Goal: Navigation & Orientation: Go to known website

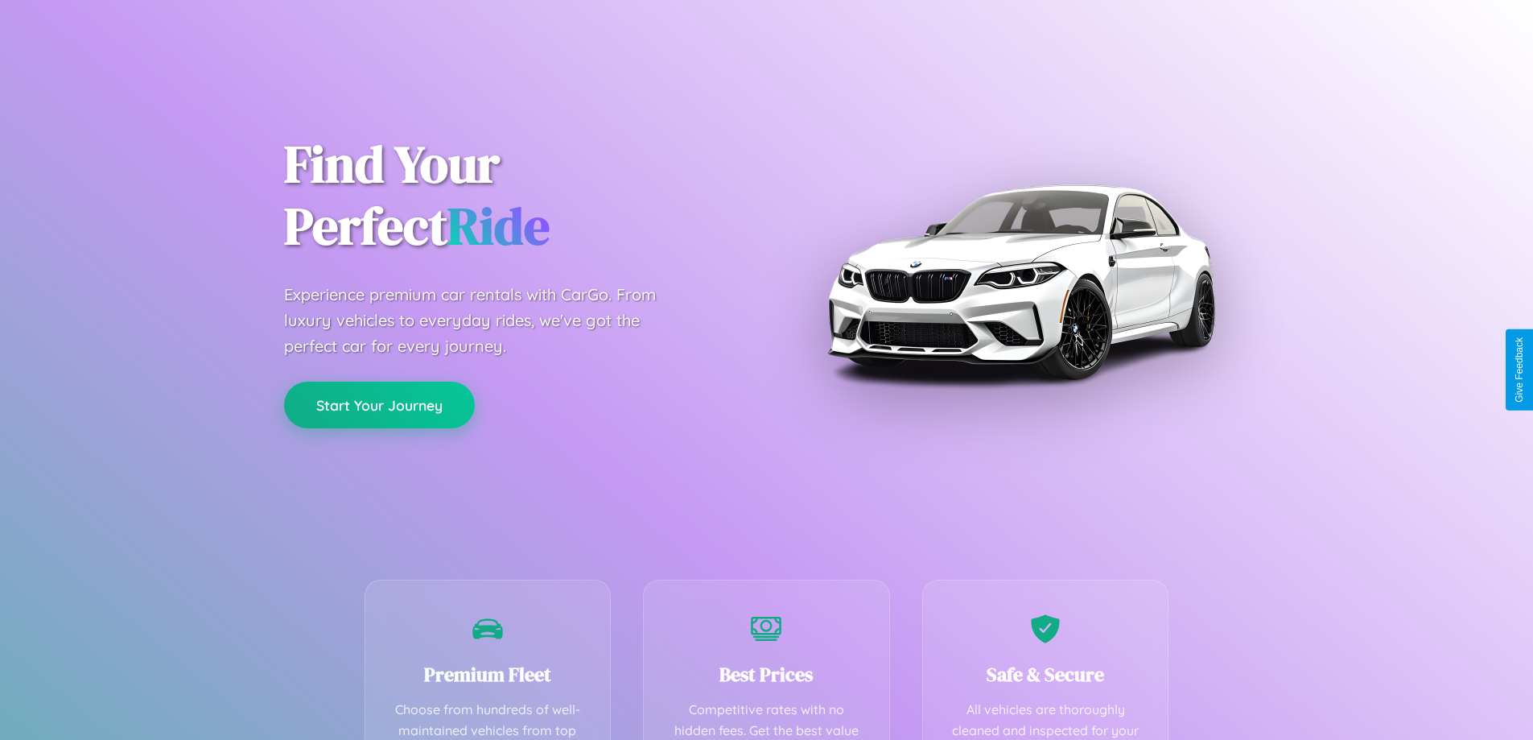
click at [379, 405] on button "Start Your Journey" at bounding box center [379, 405] width 191 height 47
click at [379, 404] on button "Start Your Journey" at bounding box center [379, 405] width 191 height 47
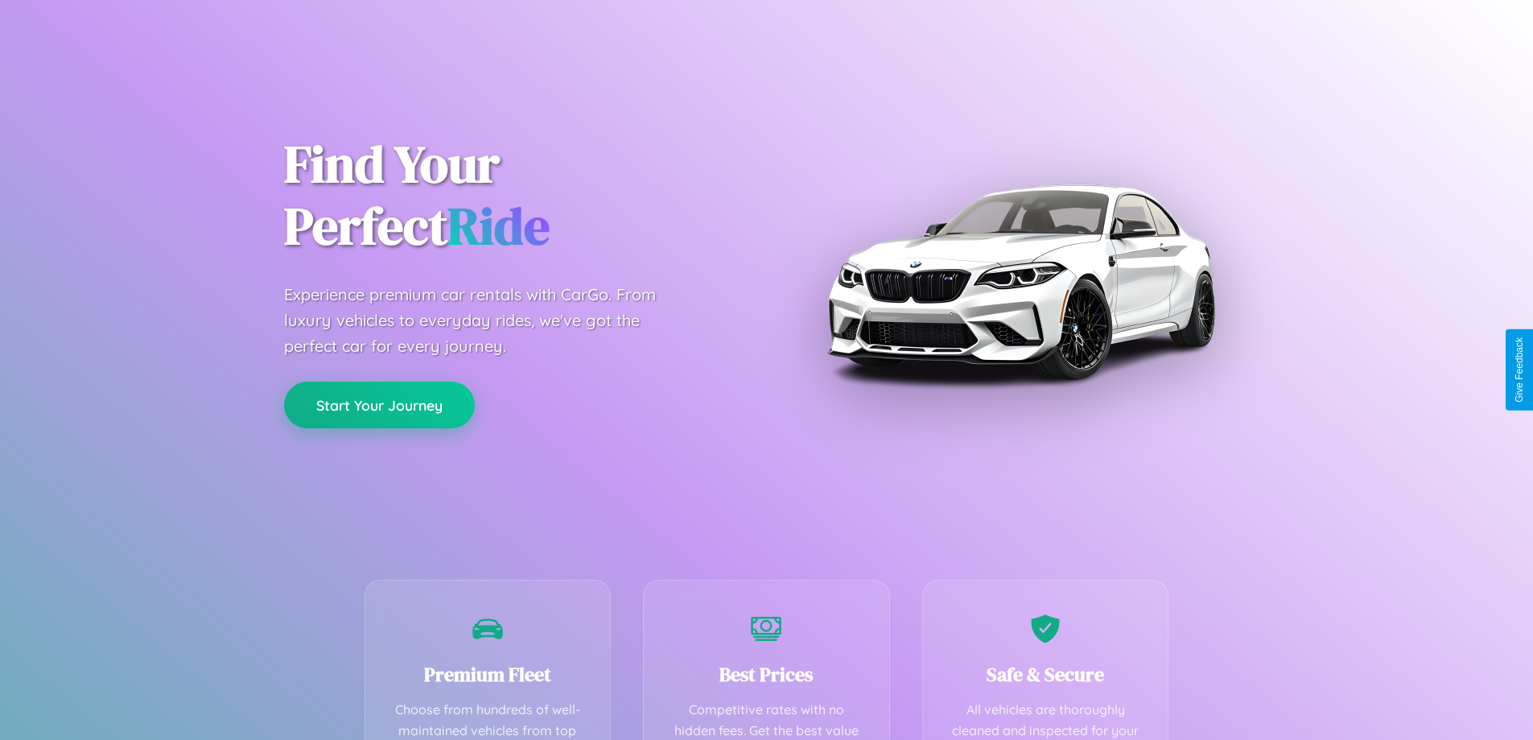
click at [379, 404] on button "Start Your Journey" at bounding box center [379, 405] width 191 height 47
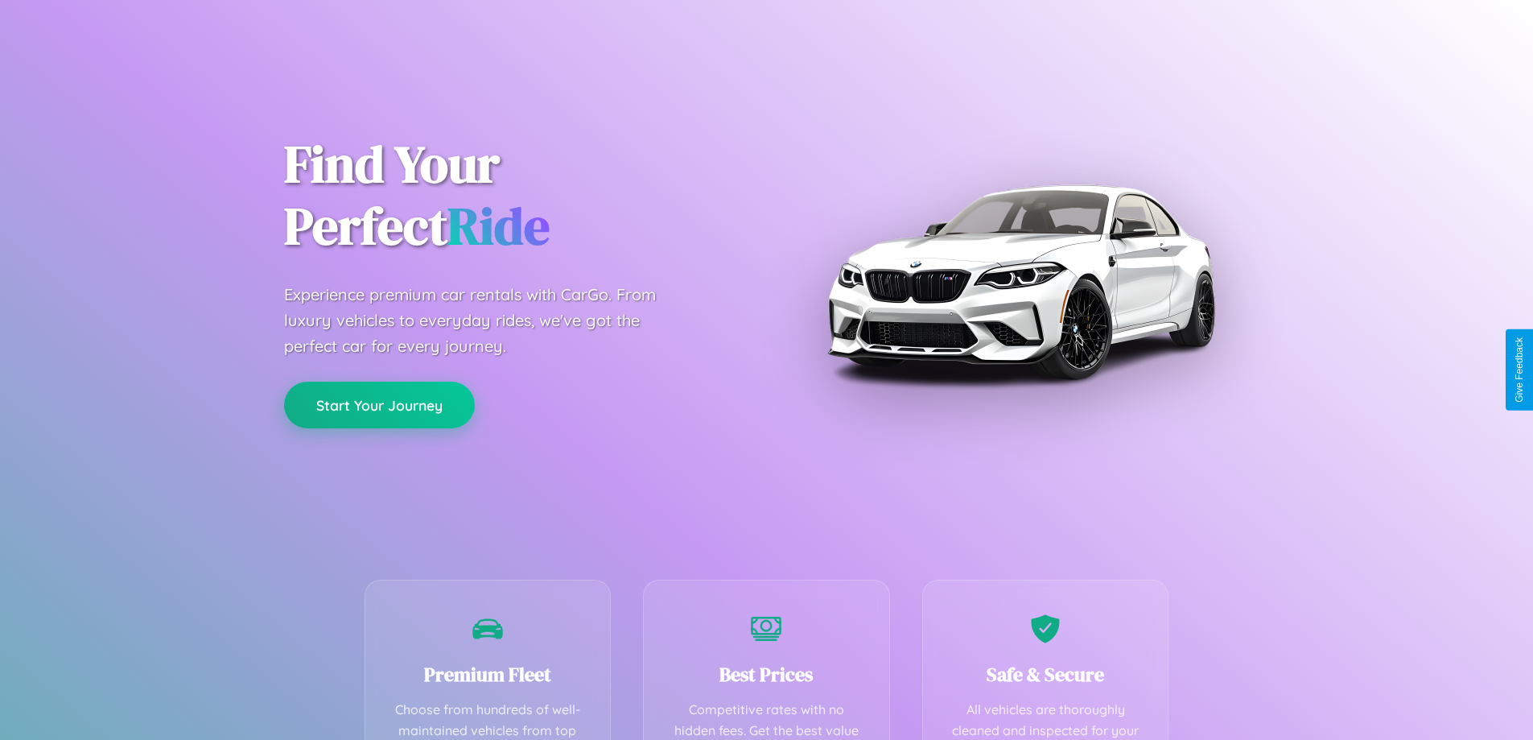
click at [379, 404] on button "Start Your Journey" at bounding box center [379, 405] width 191 height 47
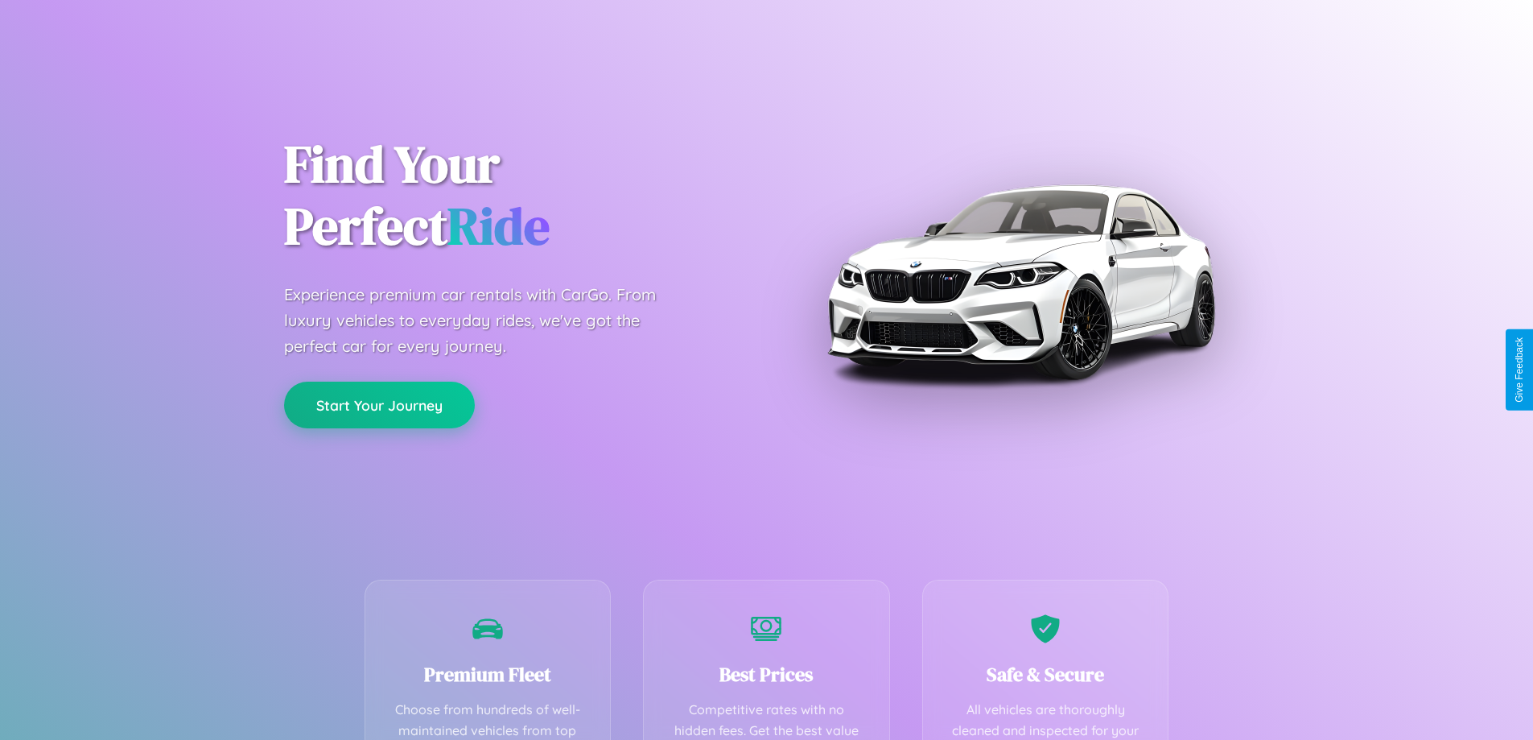
click at [379, 404] on button "Start Your Journey" at bounding box center [379, 405] width 191 height 47
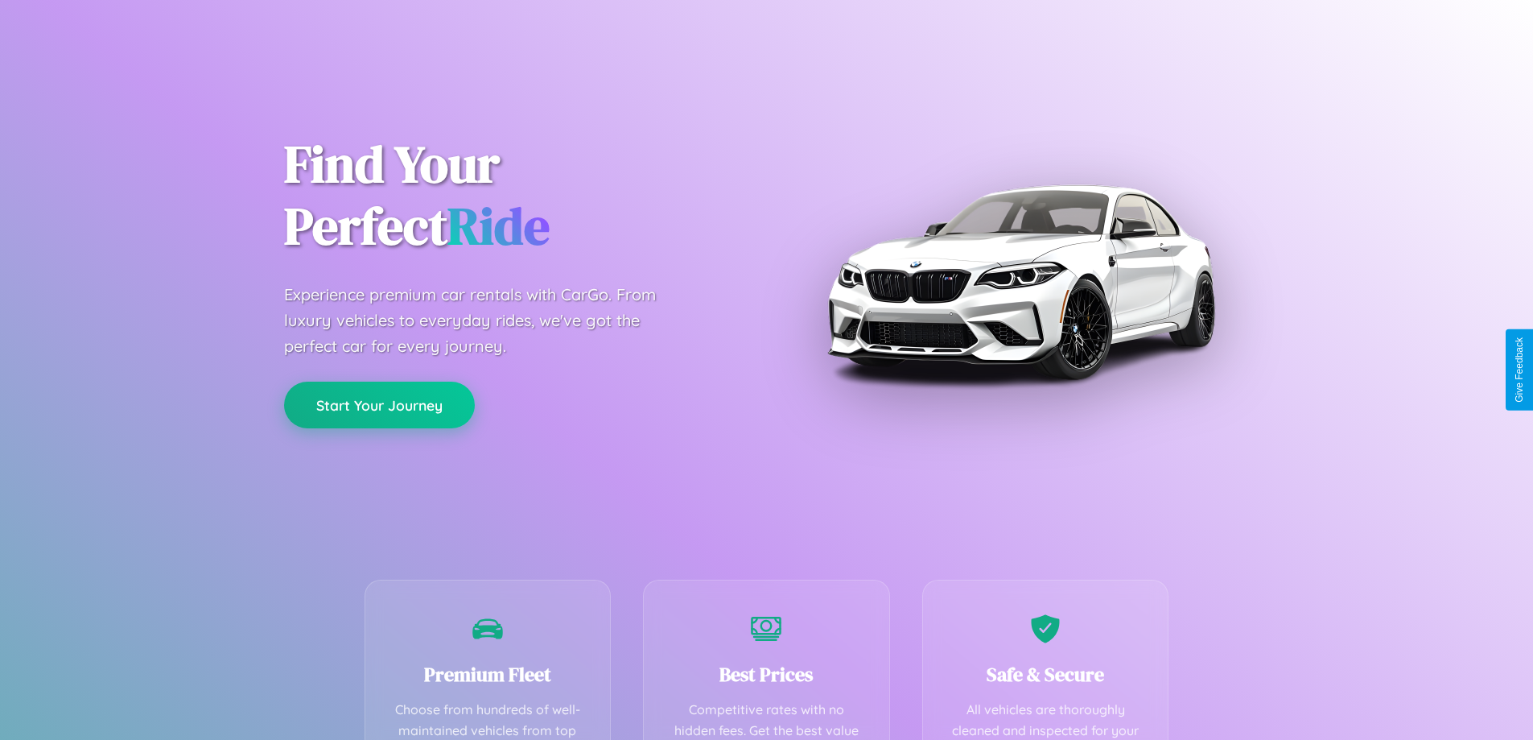
click at [379, 404] on button "Start Your Journey" at bounding box center [379, 405] width 191 height 47
